Goal: Task Accomplishment & Management: Manage account settings

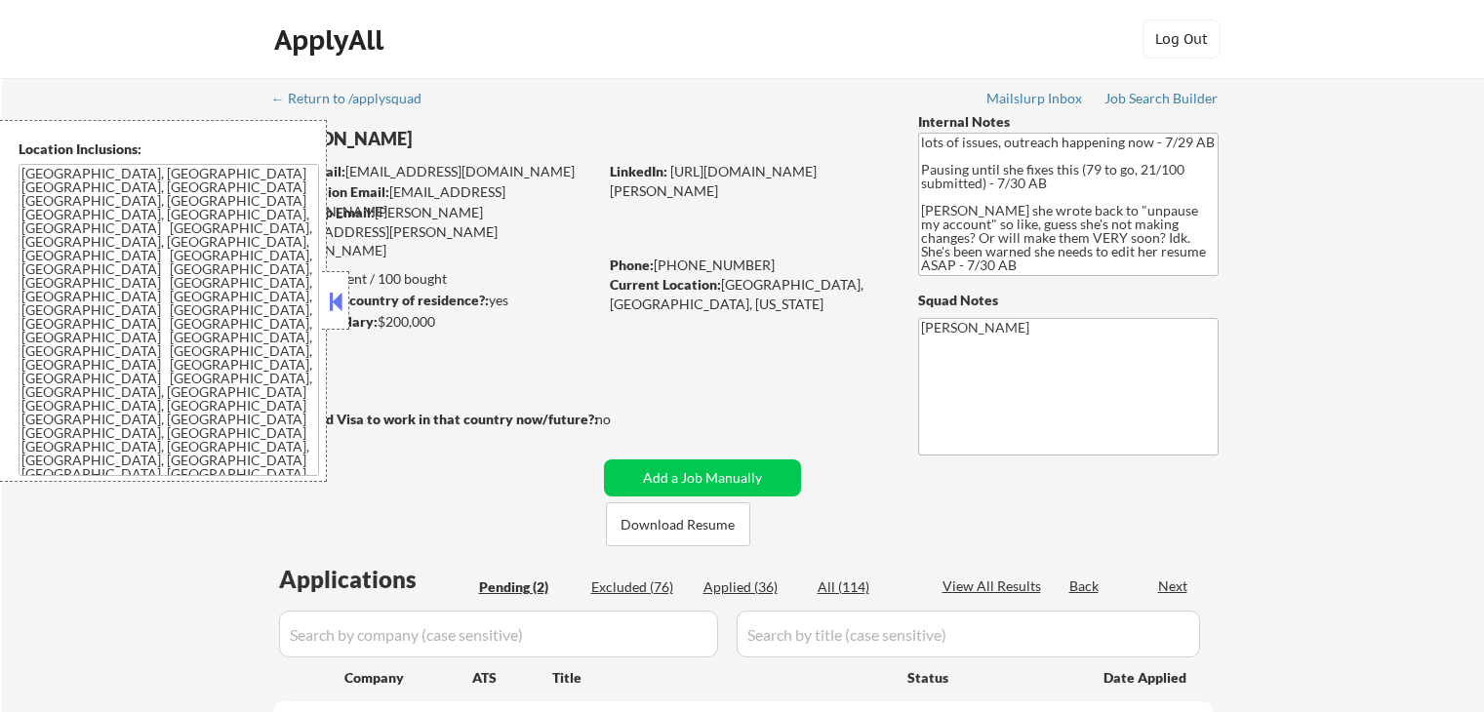
select select ""pending""
click at [336, 294] on button at bounding box center [335, 301] width 21 height 29
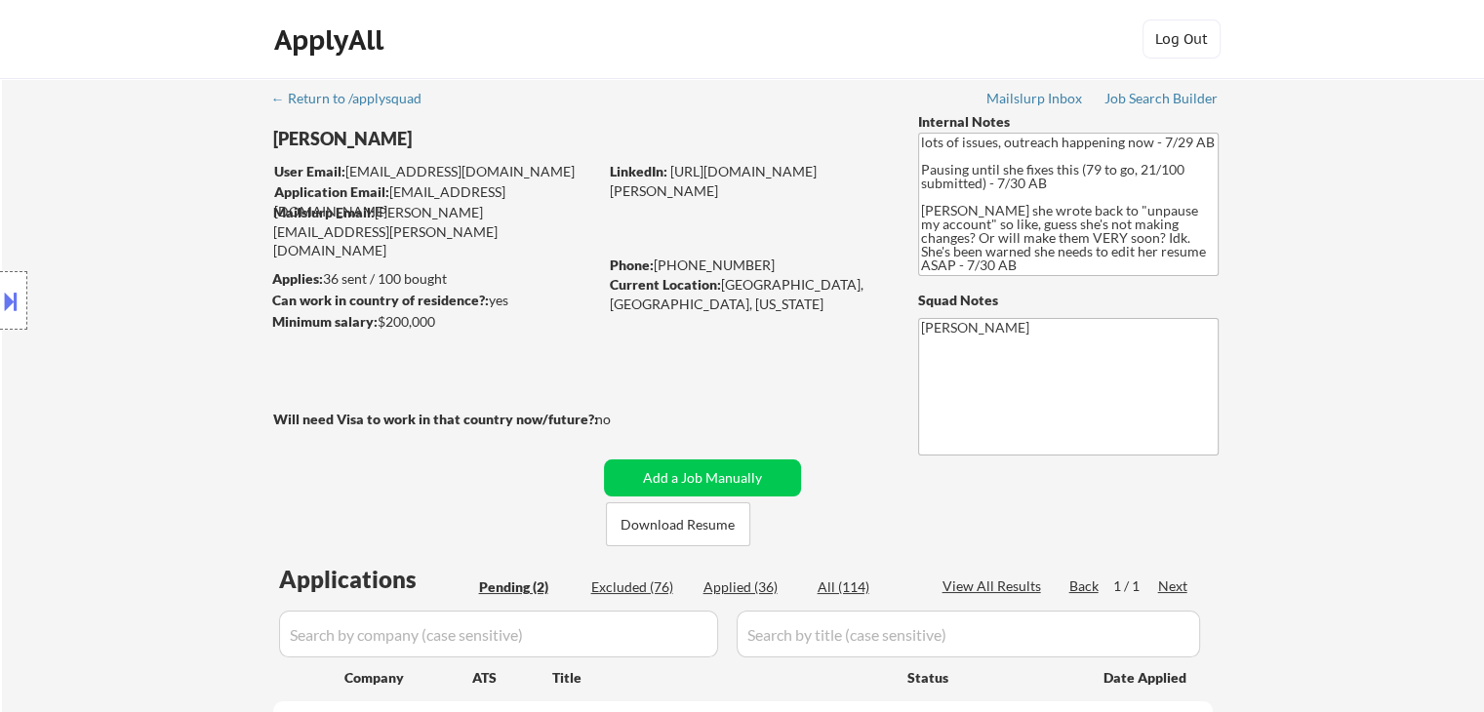
scroll to position [390, 0]
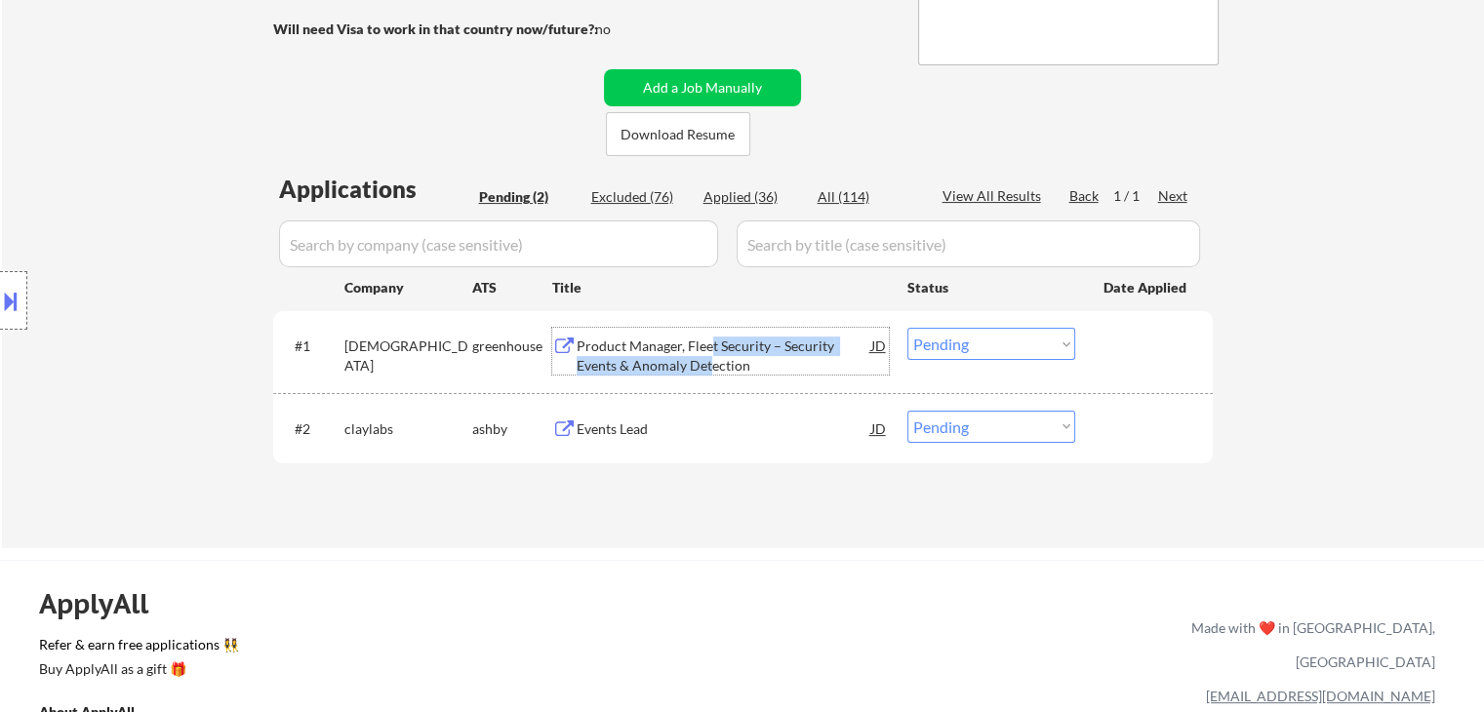
click at [712, 355] on div "Product Manager, Fleet Security – Security Events & Anomaly Detection" at bounding box center [724, 356] width 295 height 38
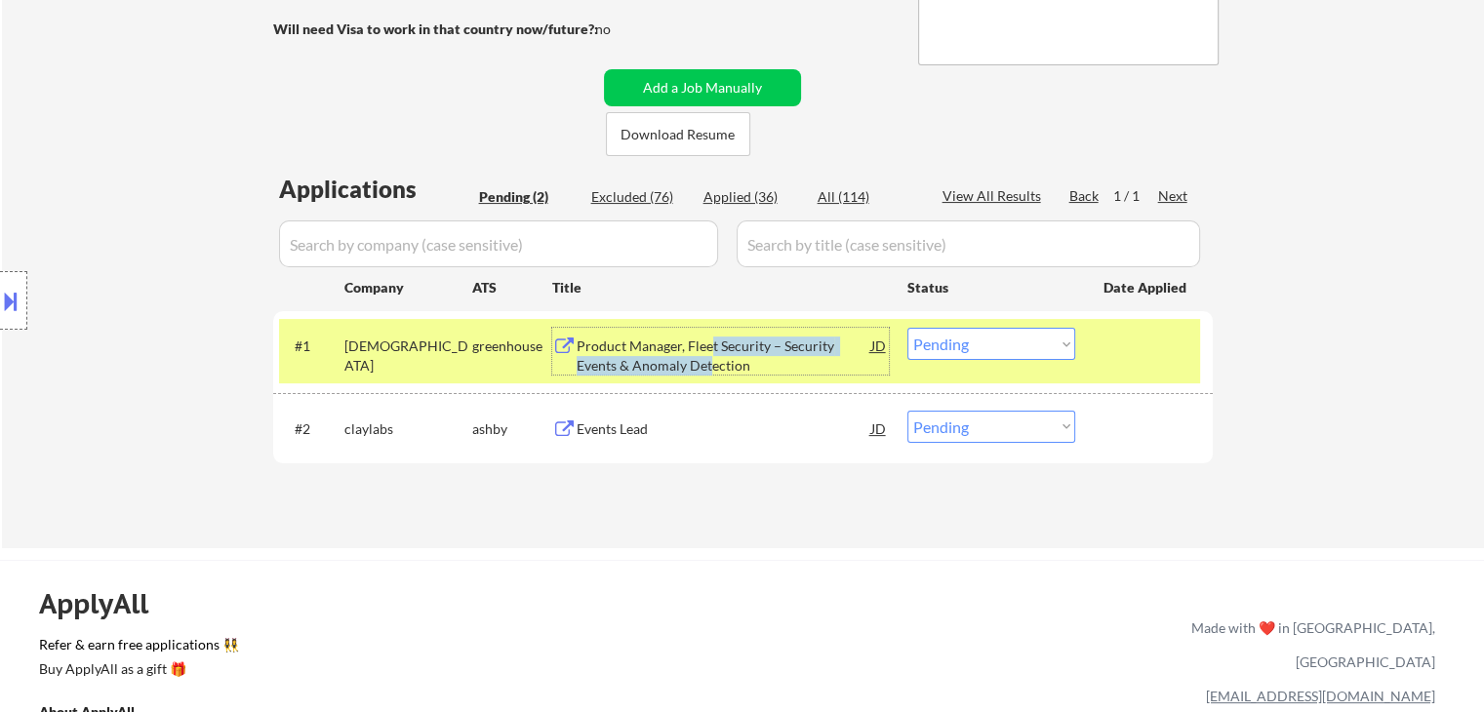
click at [969, 350] on select "Choose an option... Pending Applied Excluded (Questions) Excluded (Expired) Exc…" at bounding box center [992, 344] width 168 height 32
click at [908, 328] on select "Choose an option... Pending Applied Excluded (Questions) Excluded (Expired) Exc…" at bounding box center [992, 344] width 168 height 32
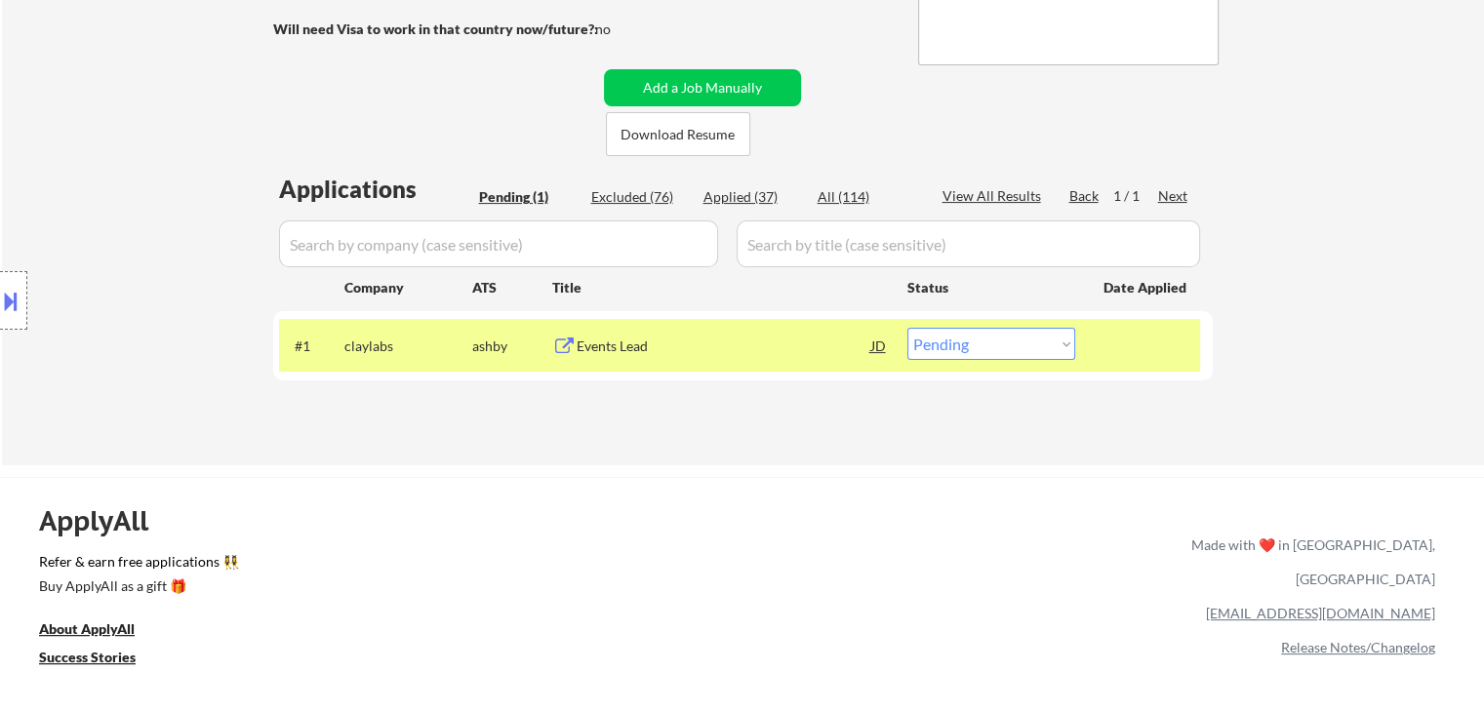
click at [613, 345] on div "Events Lead" at bounding box center [724, 347] width 295 height 20
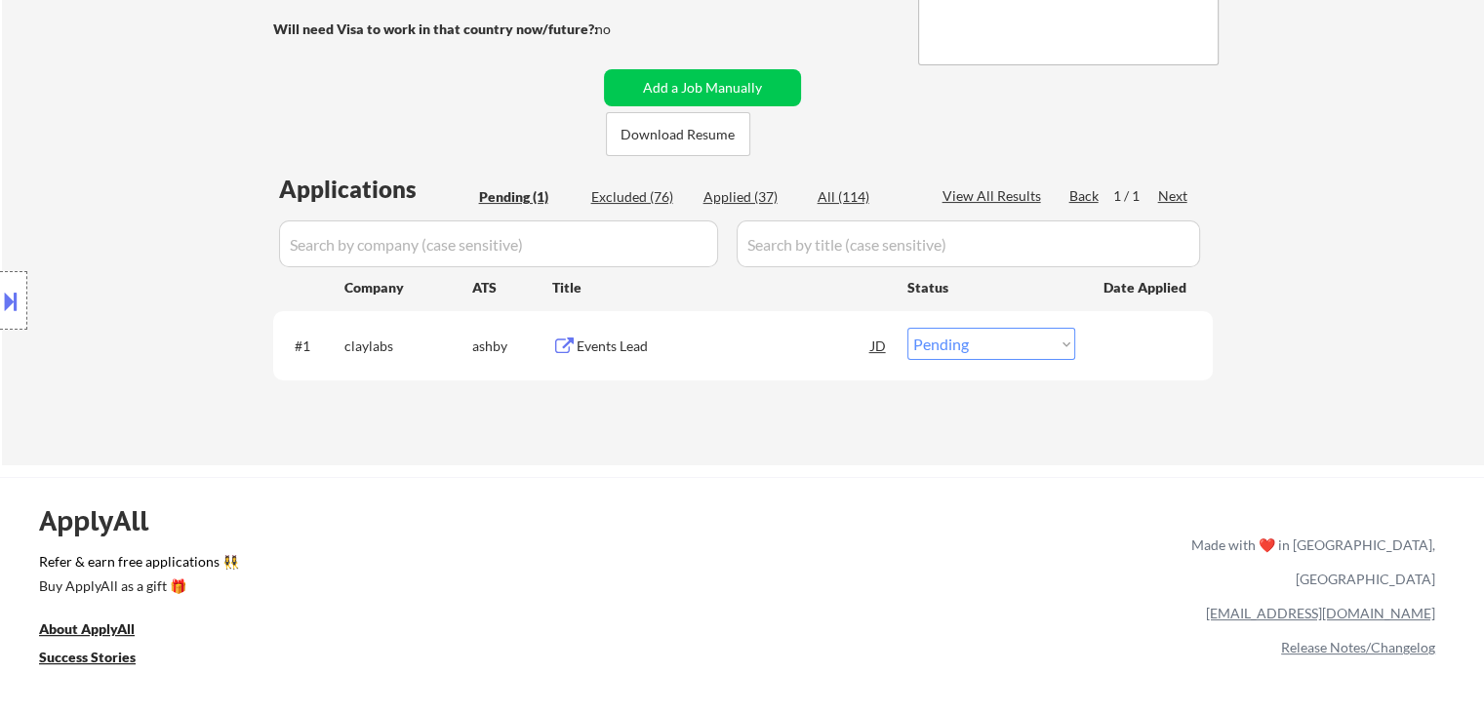
click at [9, 310] on button at bounding box center [10, 301] width 21 height 32
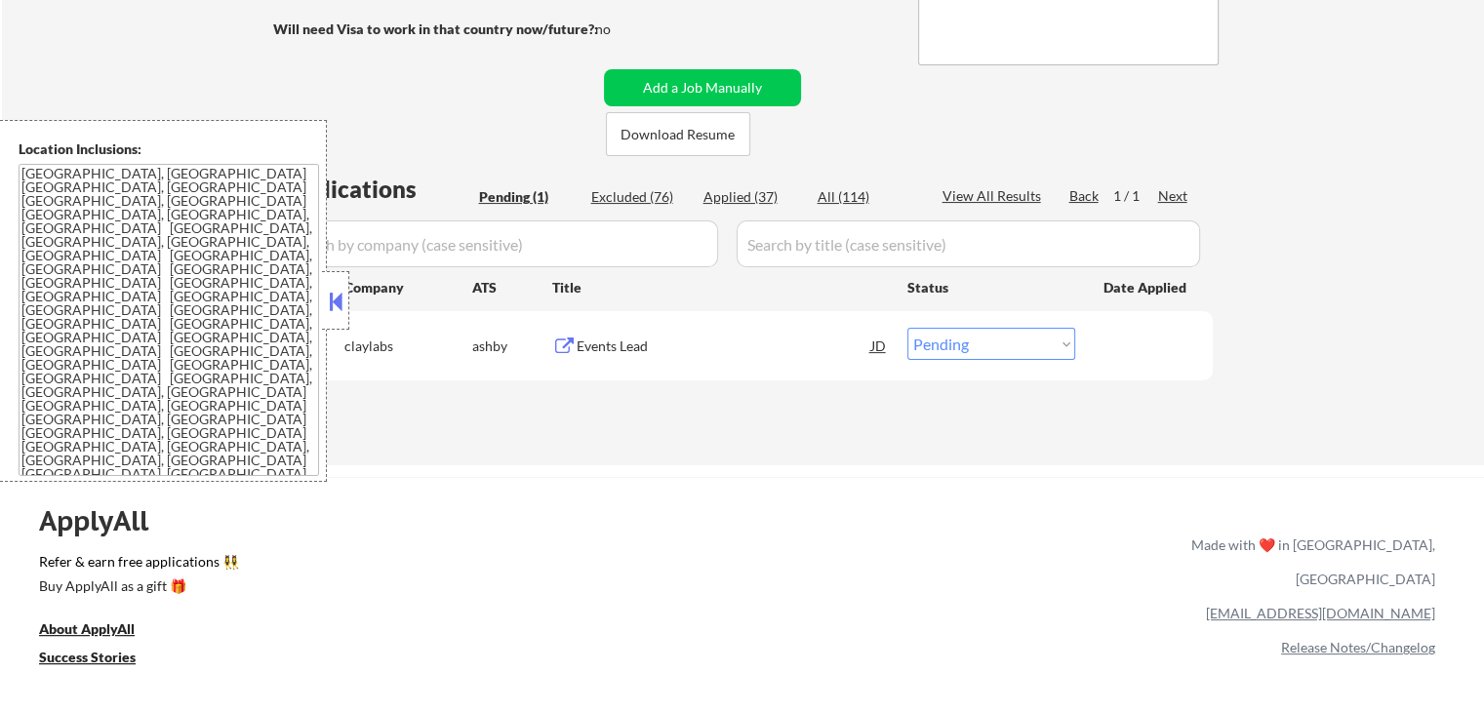
drag, startPoint x: 941, startPoint y: 342, endPoint x: 960, endPoint y: 343, distance: 19.5
click at [941, 342] on select "Choose an option... Pending Applied Excluded (Questions) Excluded (Expired) Exc…" at bounding box center [992, 344] width 168 height 32
select select ""excluded__location_""
click at [908, 328] on select "Choose an option... Pending Applied Excluded (Questions) Excluded (Expired) Exc…" at bounding box center [992, 344] width 168 height 32
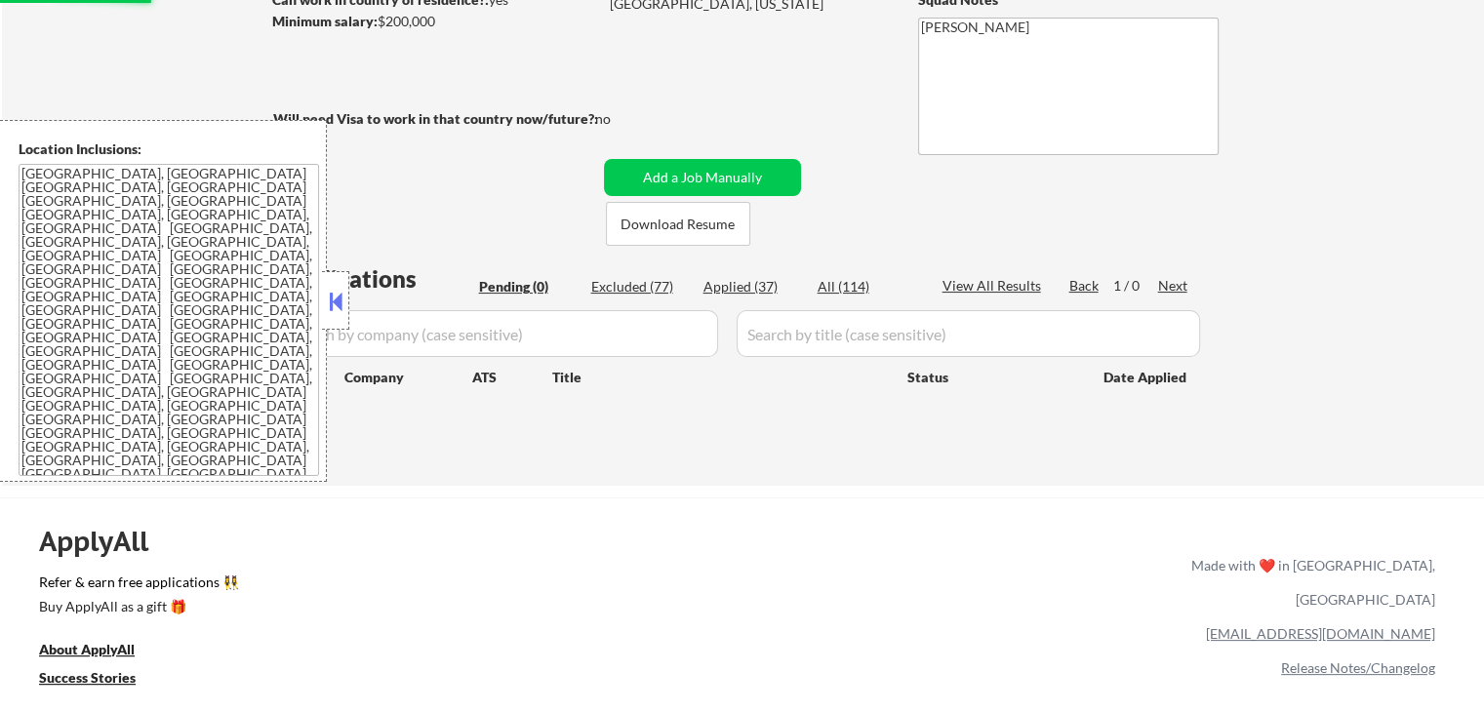
scroll to position [195, 0]
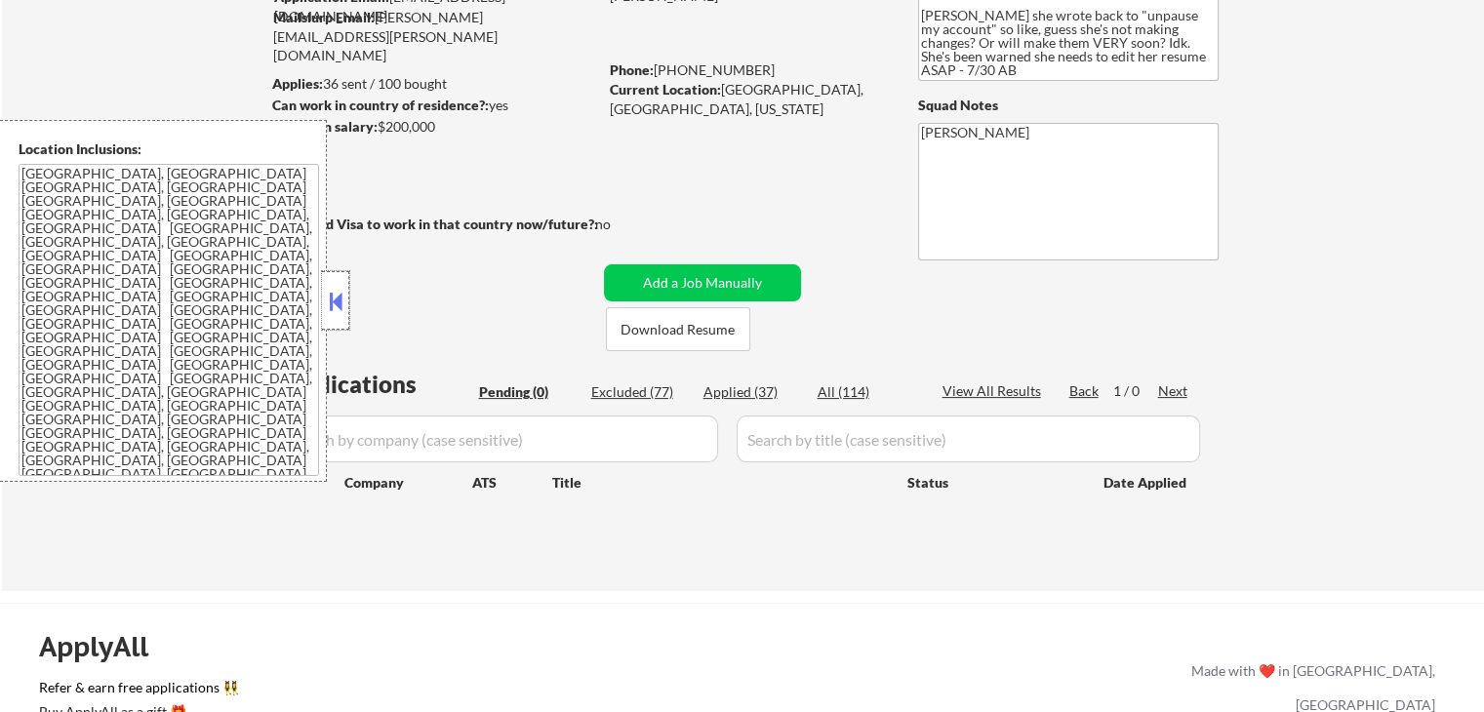
click at [324, 305] on div at bounding box center [335, 300] width 27 height 59
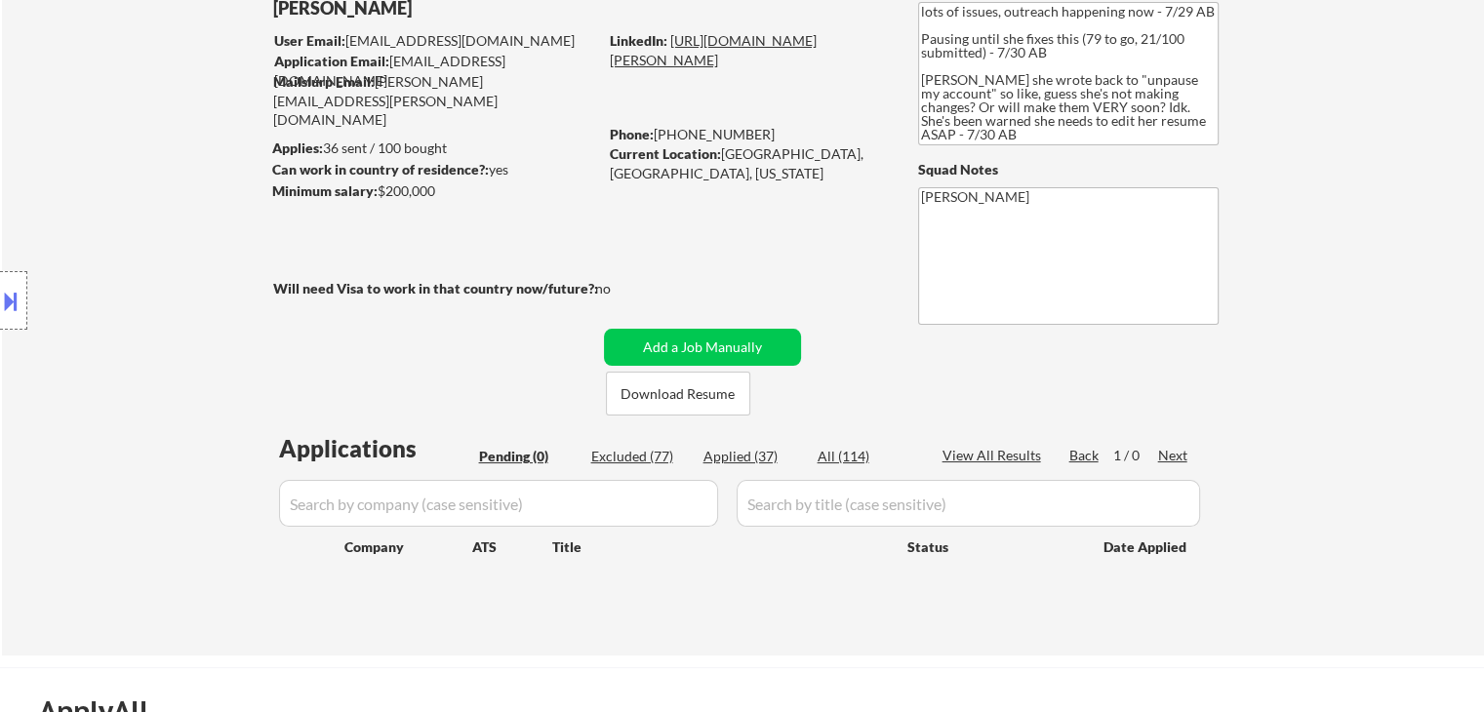
scroll to position [98, 0]
